Goal: Task Accomplishment & Management: Use online tool/utility

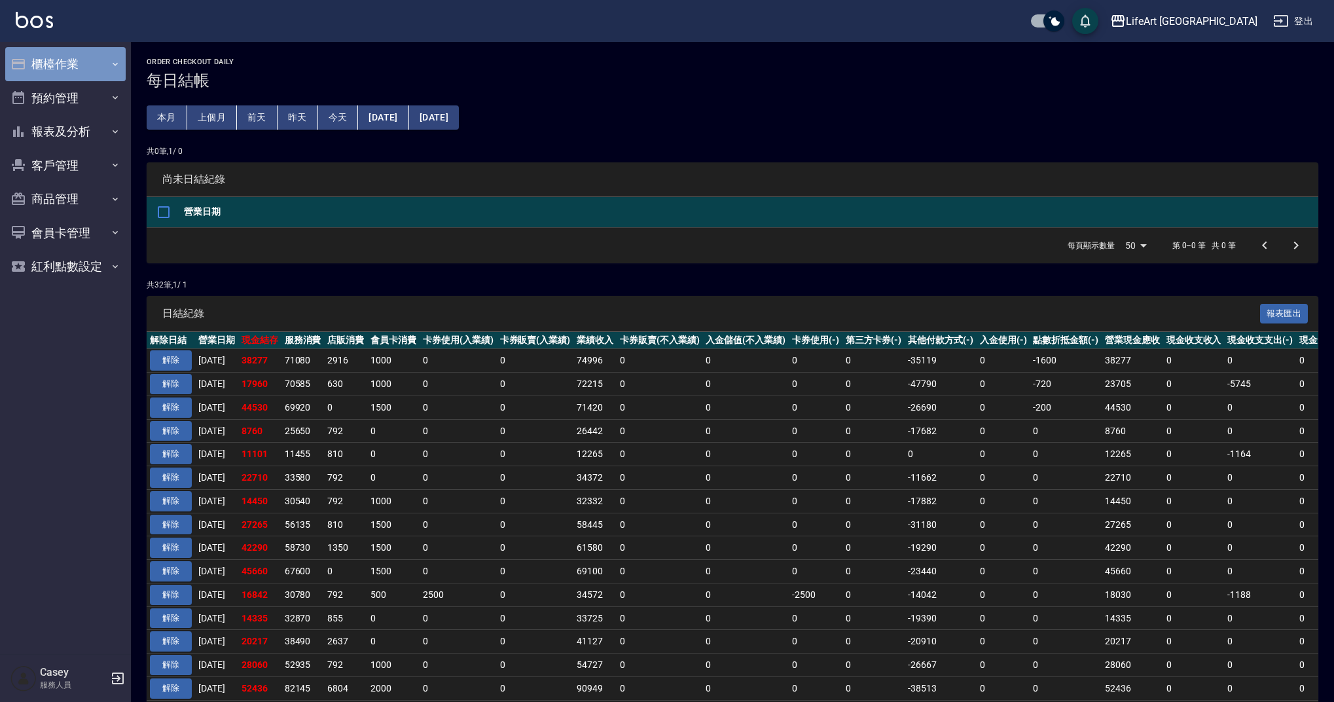
click at [102, 64] on button "櫃檯作業" at bounding box center [65, 64] width 120 height 34
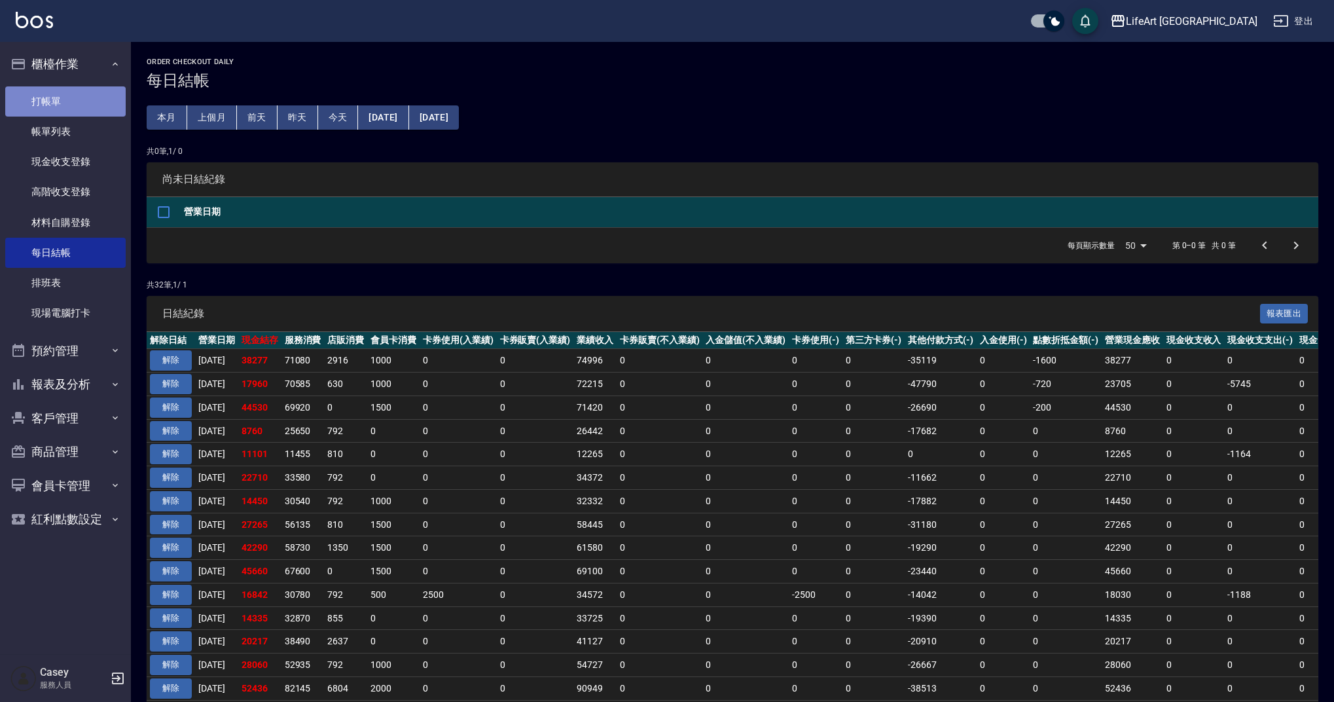
click at [96, 100] on link "打帳單" at bounding box center [65, 101] width 120 height 30
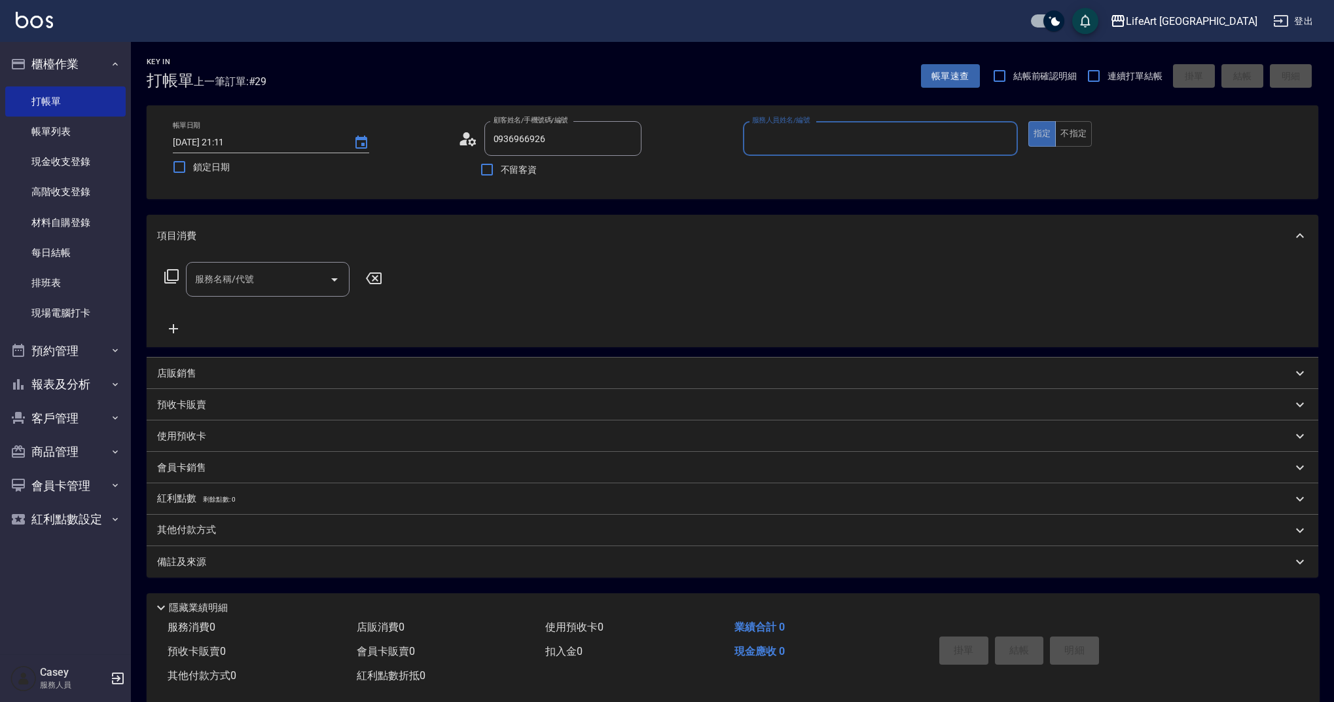
type input "[PERSON_NAME]/0936966926/"
type input "Ashely-A"
click at [461, 139] on icon at bounding box center [468, 139] width 20 height 20
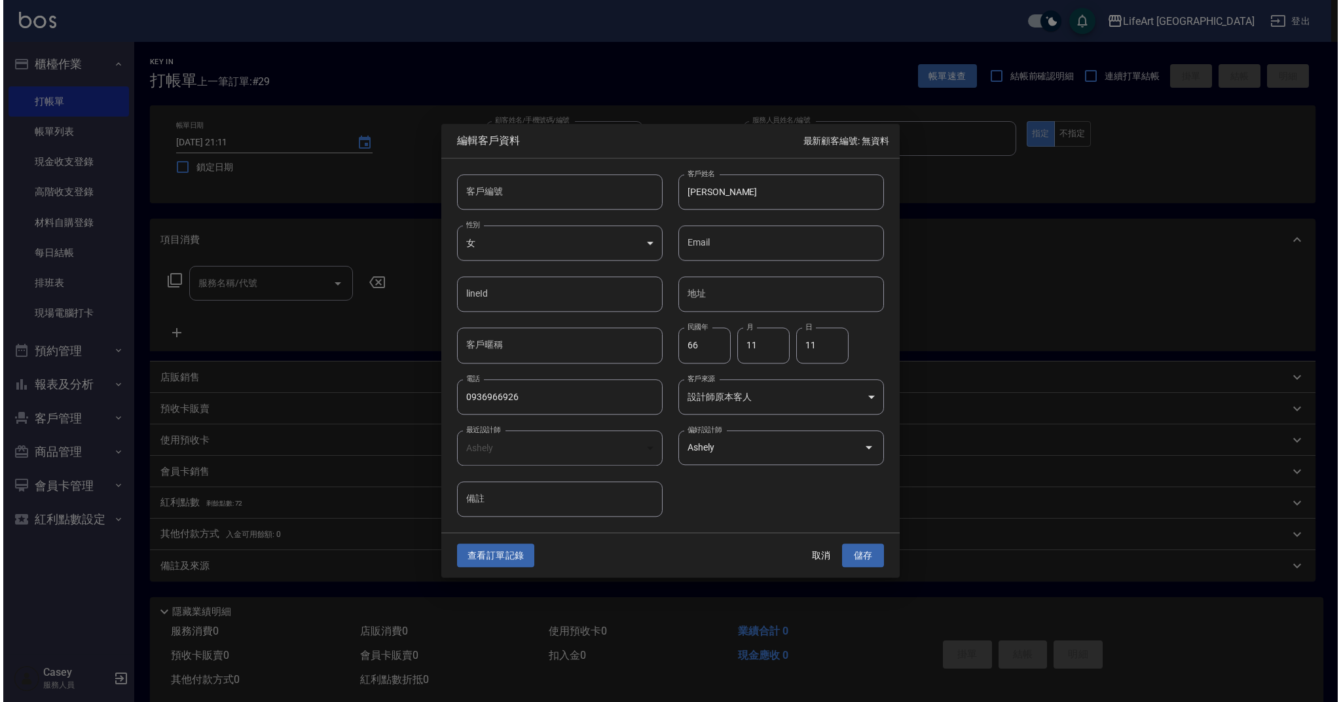
scroll to position [3, 0]
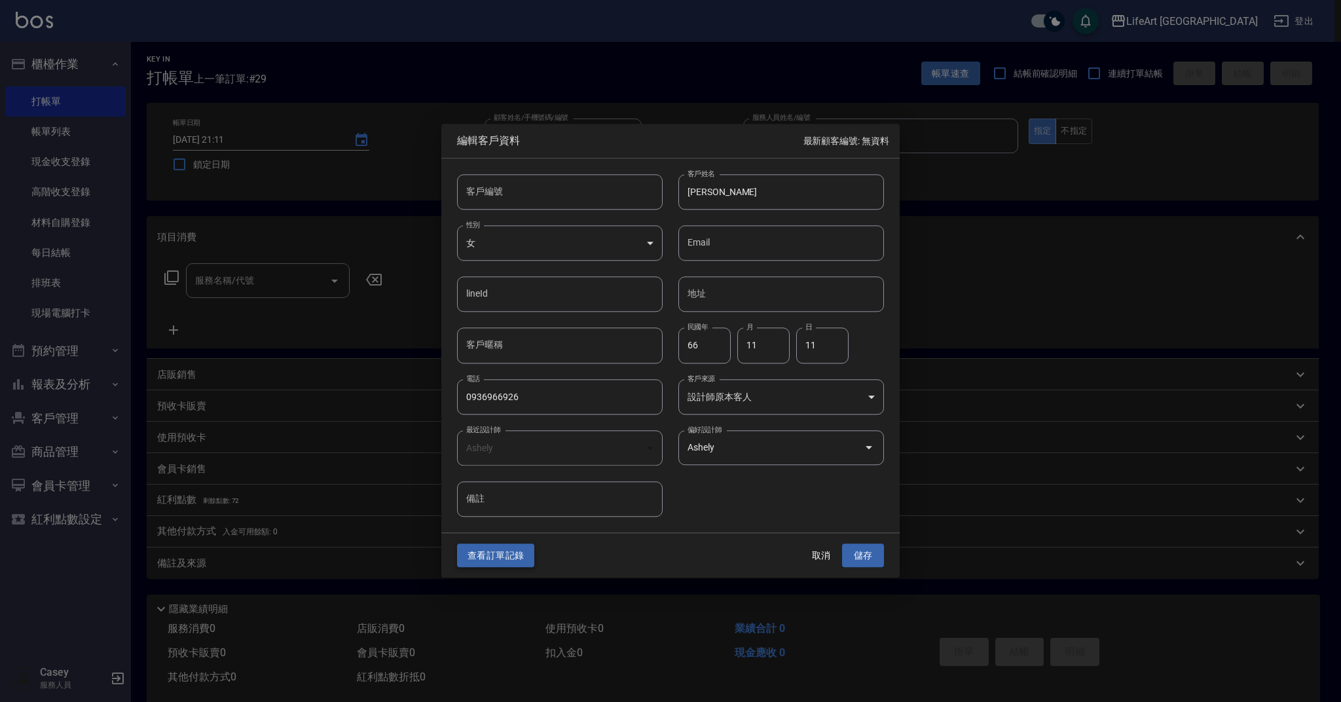
click at [514, 558] on button "查看訂單記錄" at bounding box center [495, 555] width 77 height 24
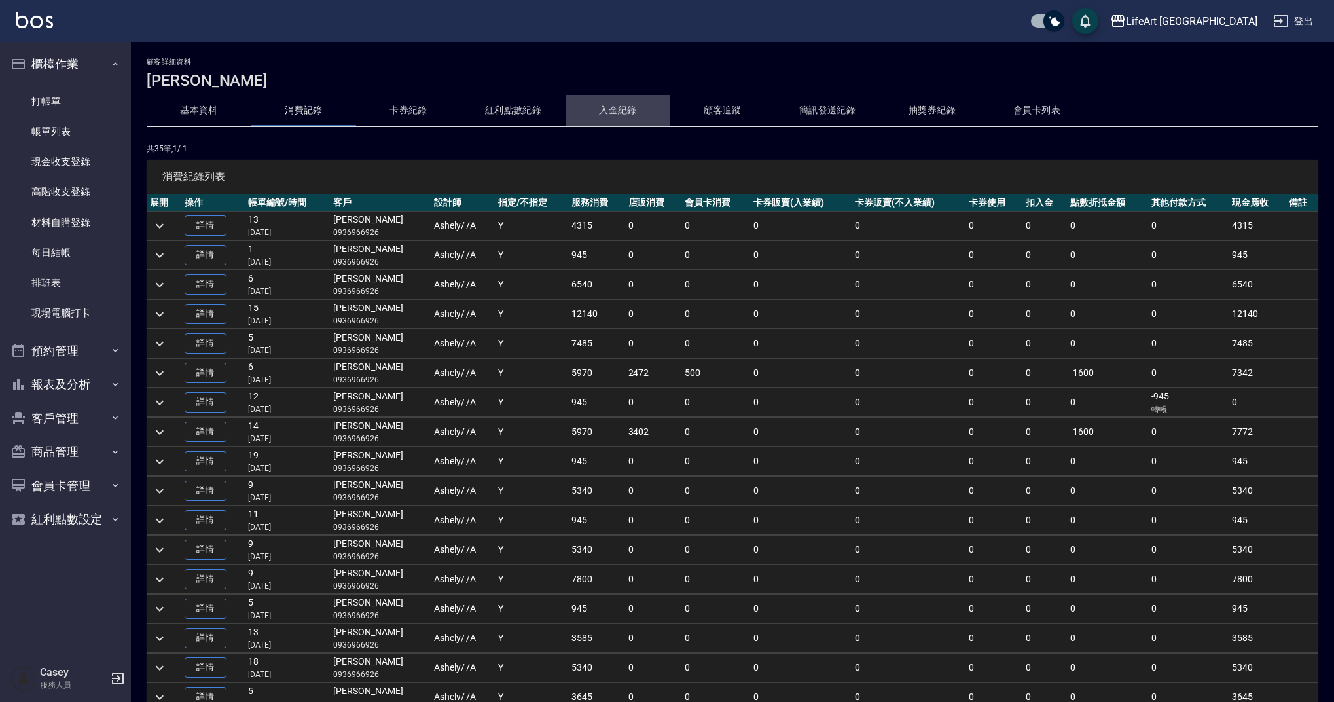
click at [588, 112] on button "入金紀錄" at bounding box center [618, 110] width 105 height 31
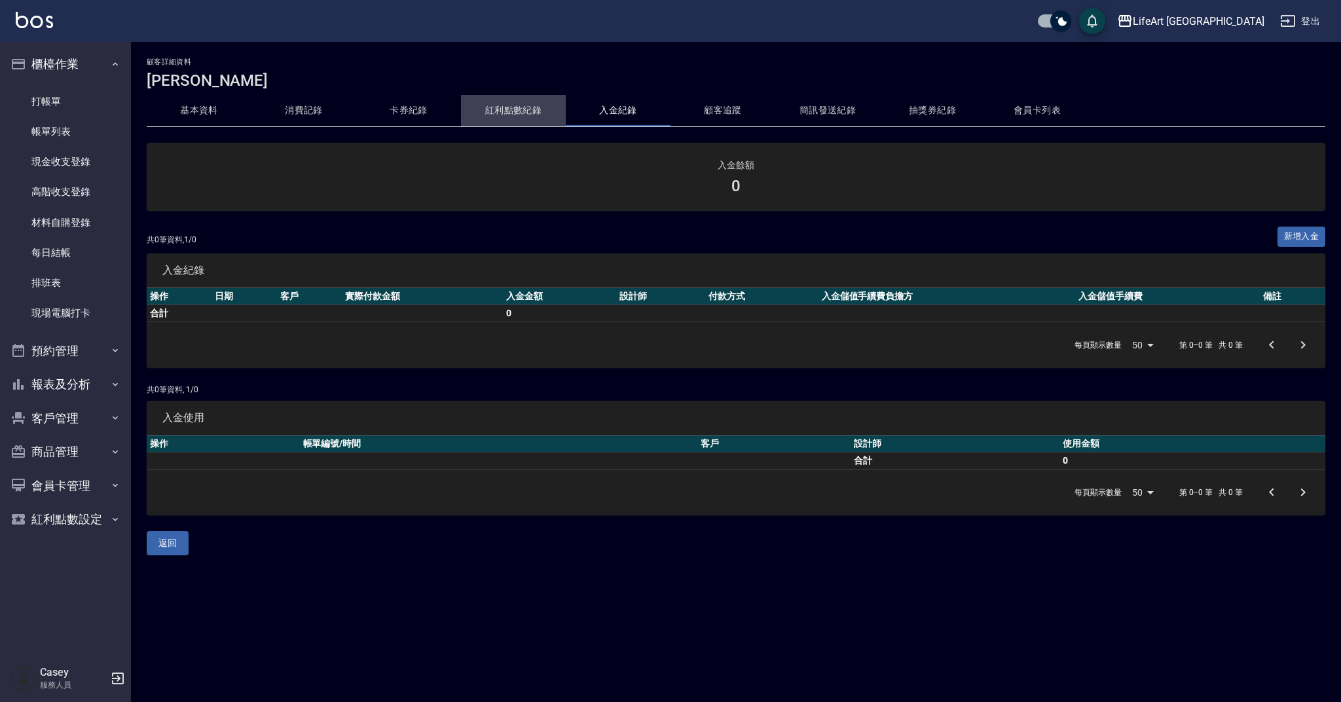
click at [505, 111] on button "紅利點數紀錄" at bounding box center [513, 110] width 105 height 31
